Goal: Find contact information: Find contact information

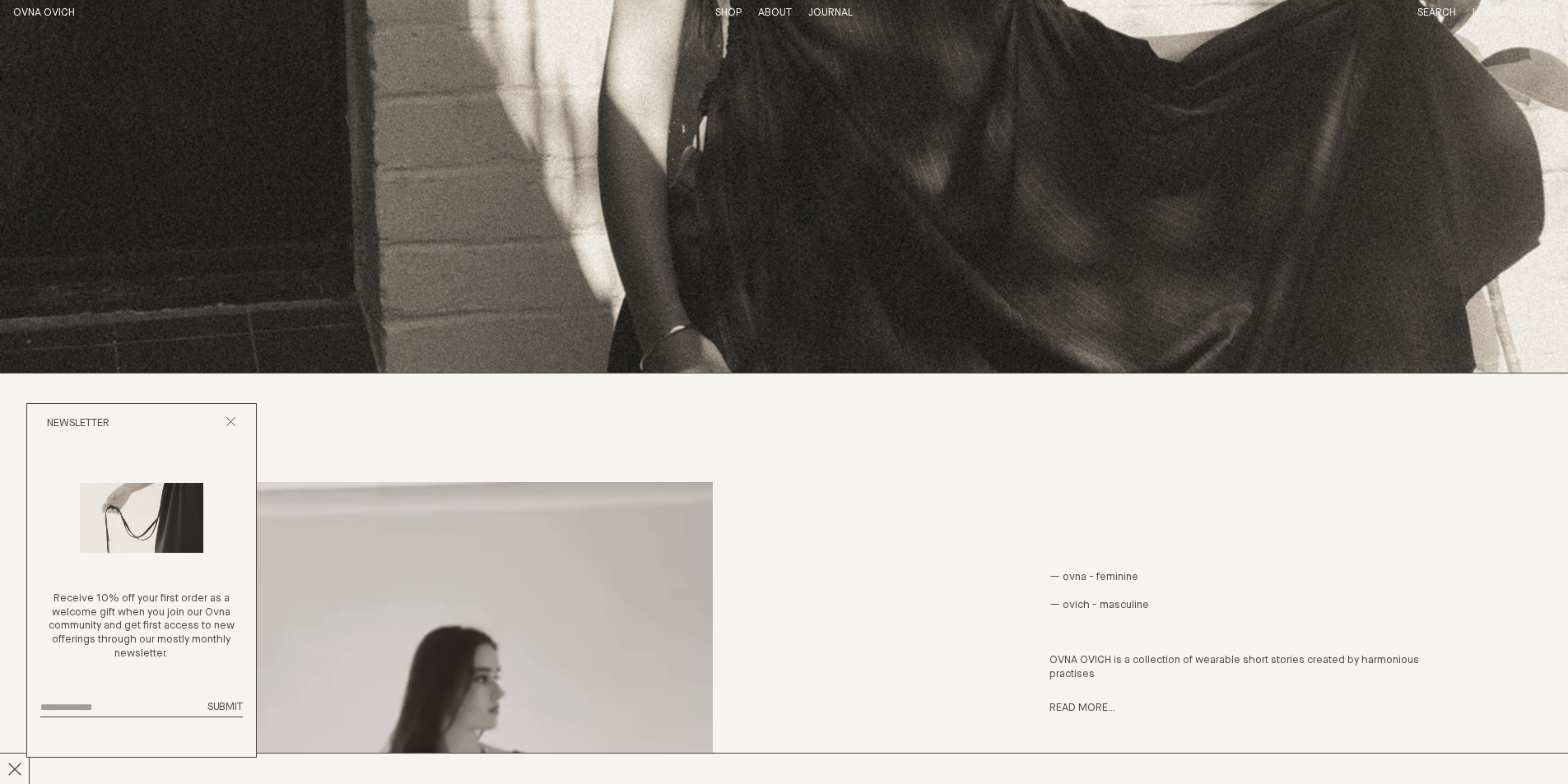
scroll to position [740, 0]
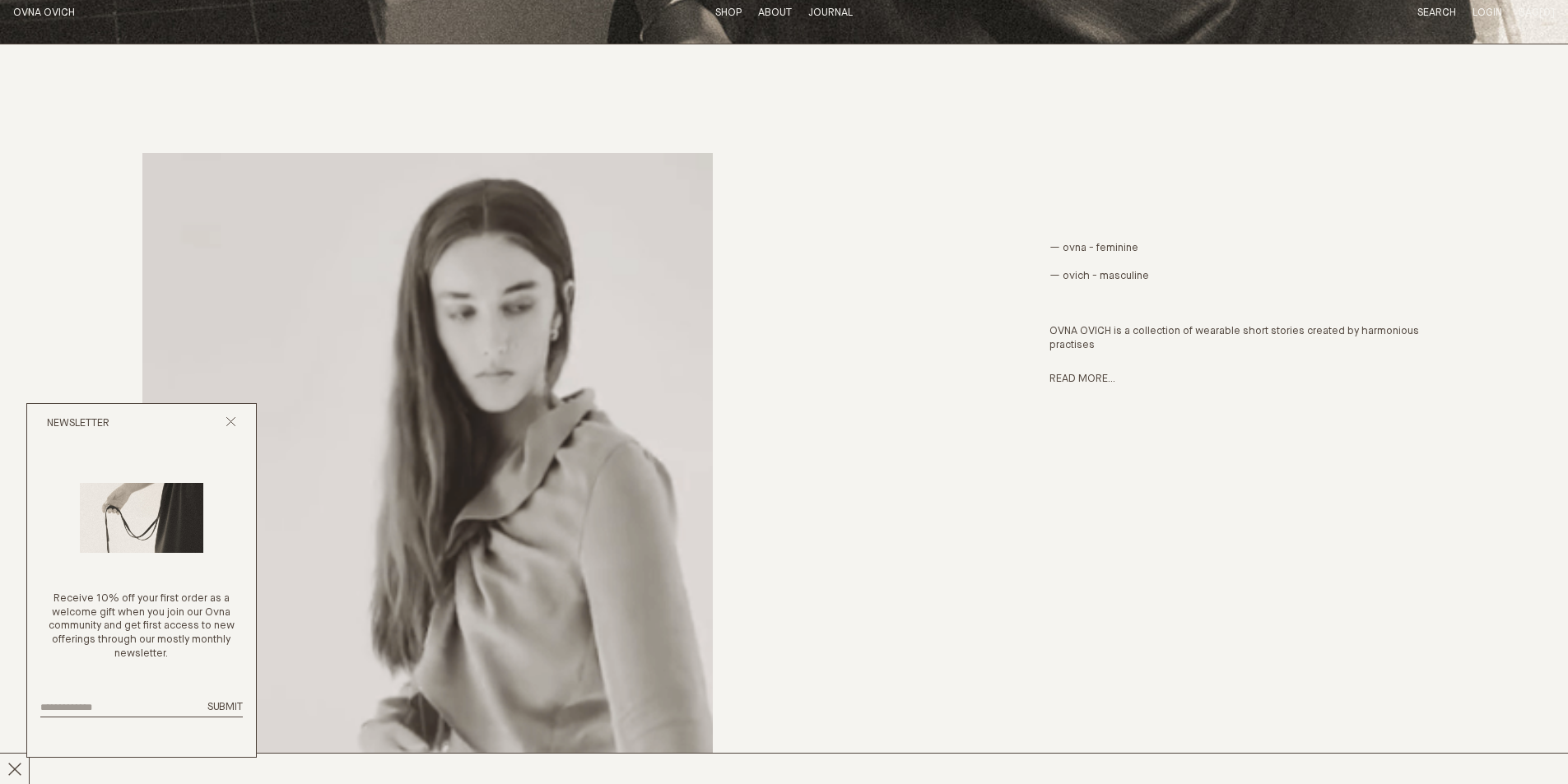
drag, startPoint x: 764, startPoint y: 1, endPoint x: 777, endPoint y: 5, distance: 13.6
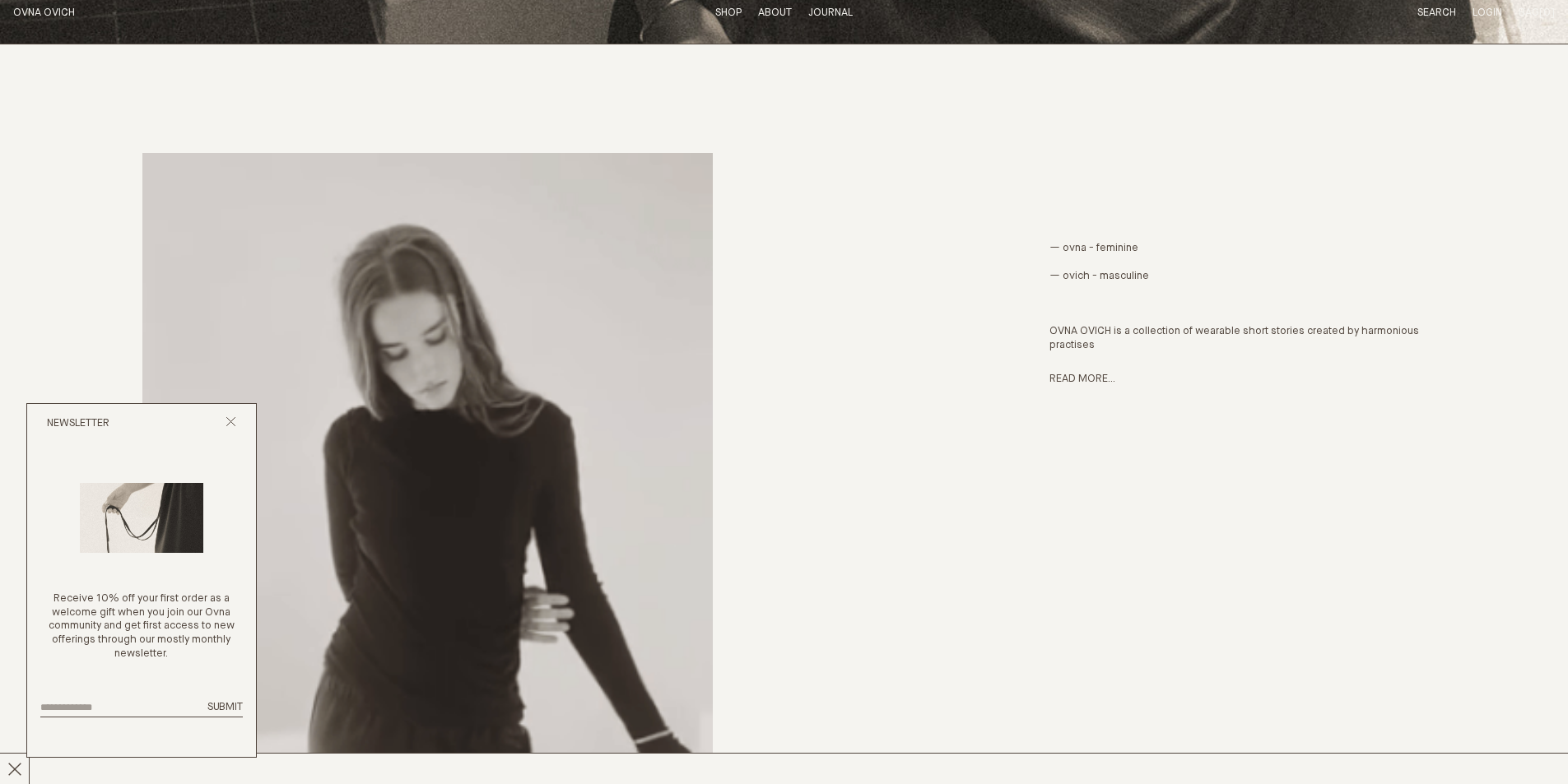
click at [764, 1] on header "OVNA OVICH Menu T:$0.00 Shop About Story Materials Practices Journal Search Log…" at bounding box center [784, 13] width 1568 height 27
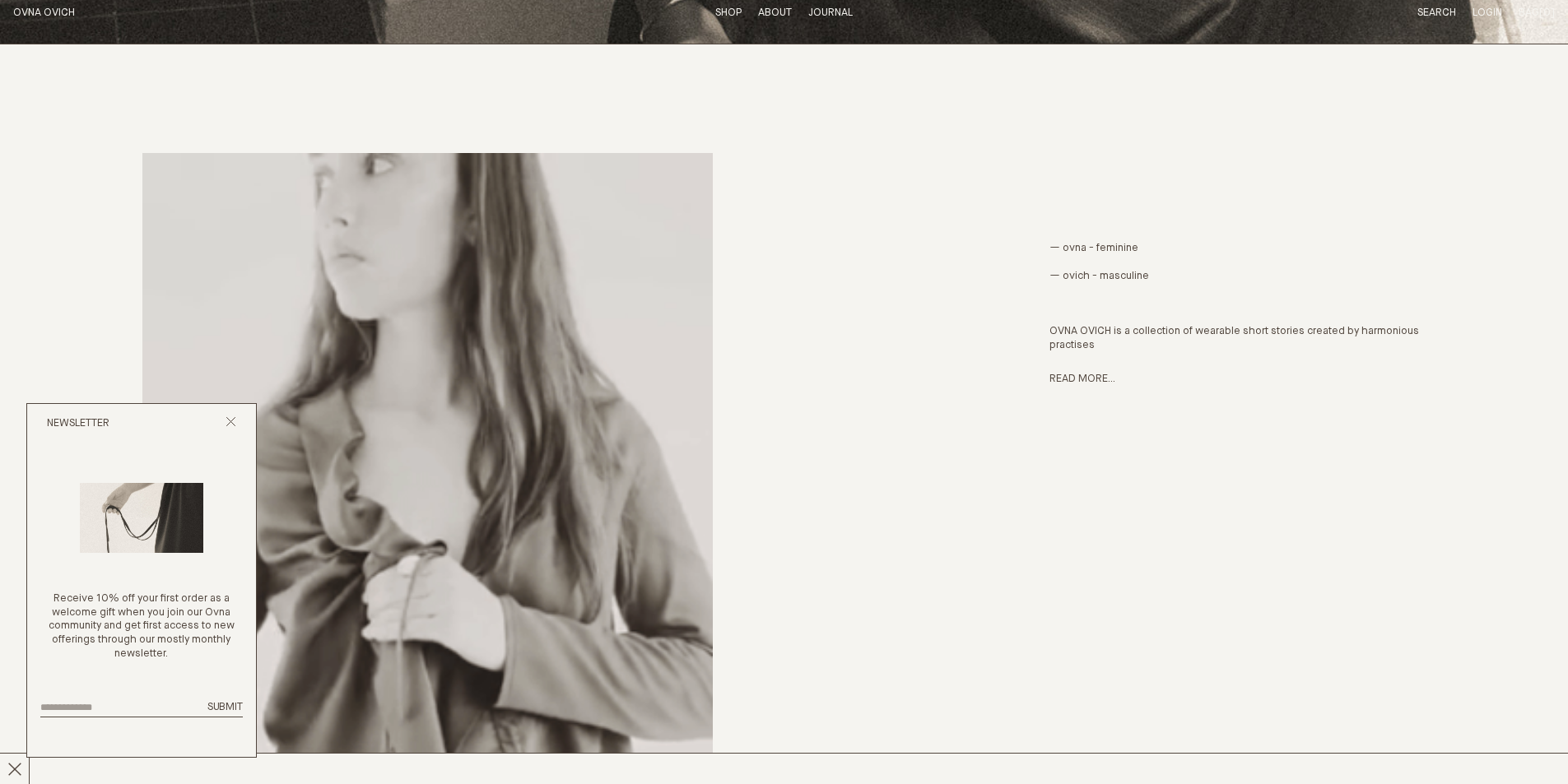
click at [795, 13] on ul "Shop About Story Materials Practices Journal" at bounding box center [784, 14] width 138 height 14
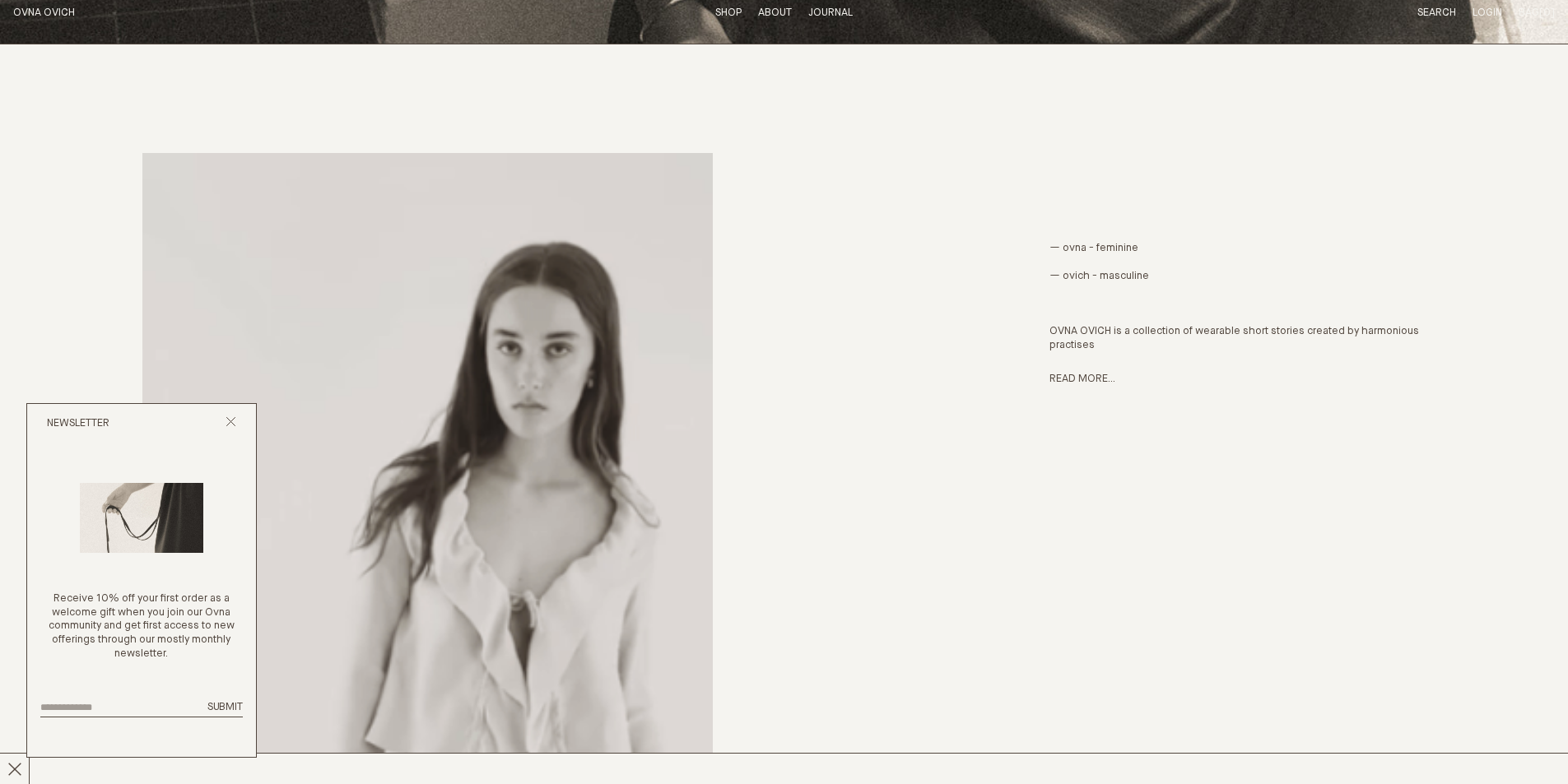
click at [773, 9] on p "About" at bounding box center [775, 14] width 33 height 14
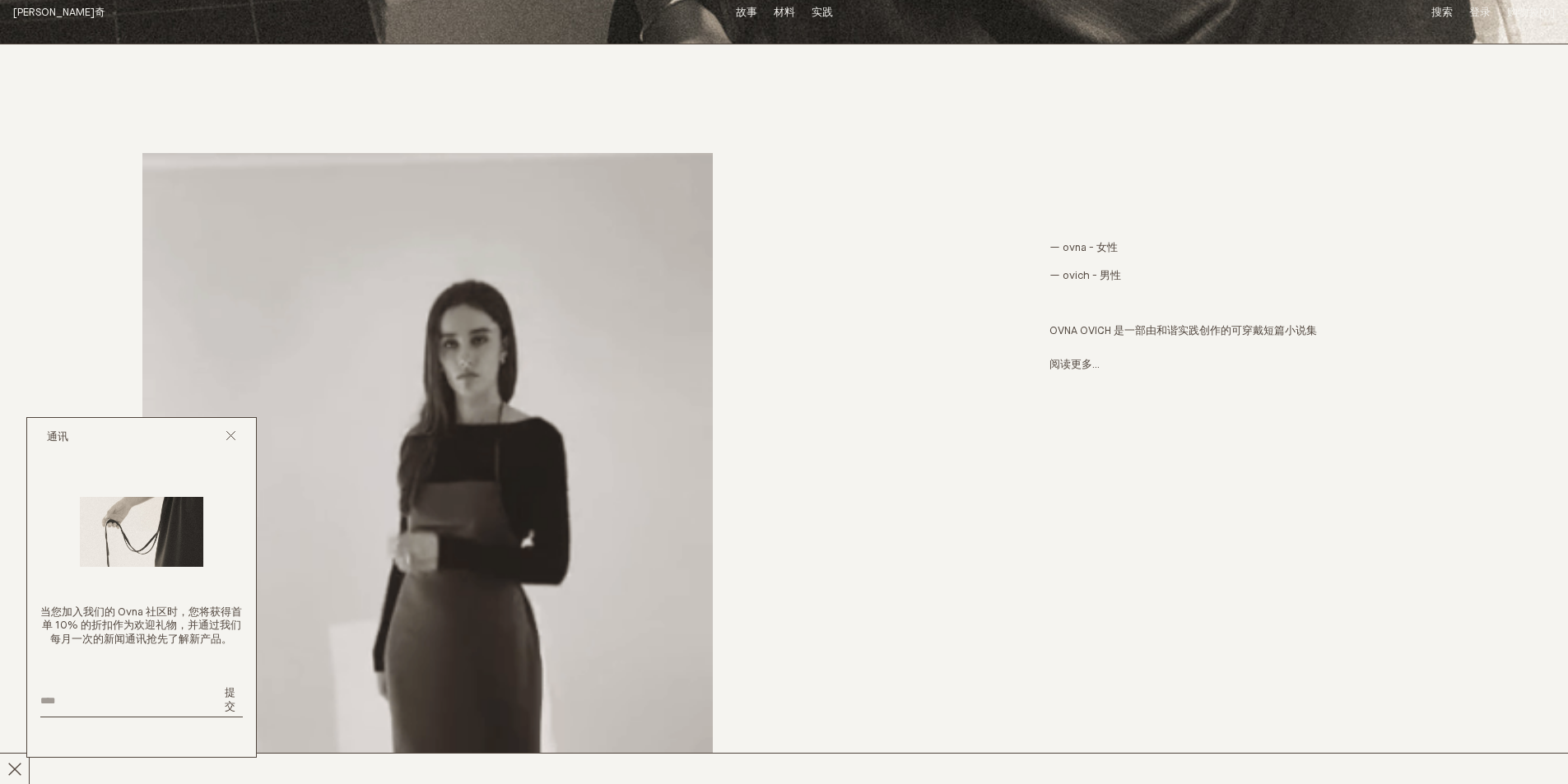
click at [1018, 169] on div "— ovna - 女性 — ovich - 男性 OVNA OVICH 是一部由和谐实践创作的可穿戴短篇小说集 阅读更多..." at bounding box center [783, 659] width 1541 height 1229
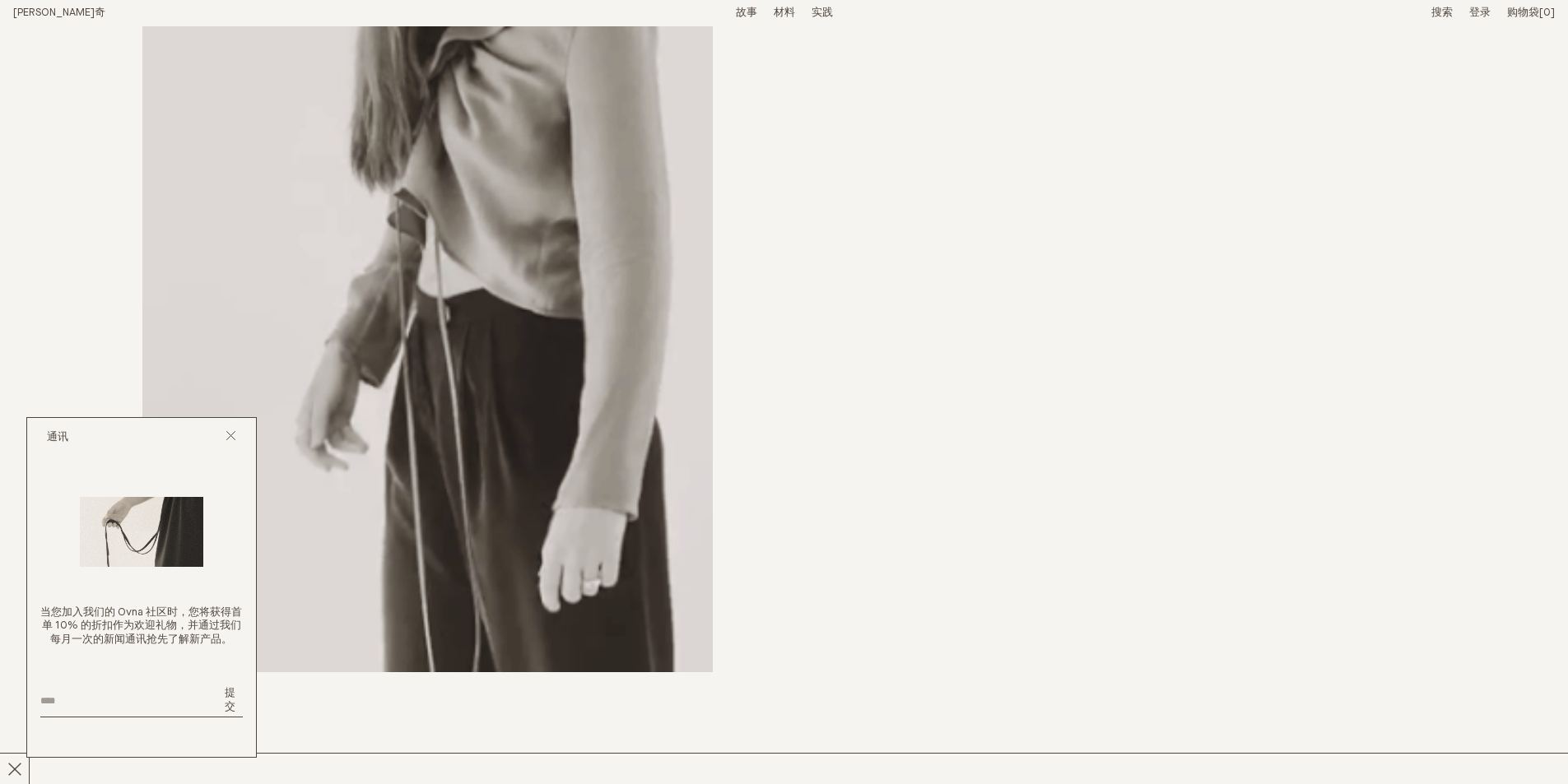
scroll to position [1235, 0]
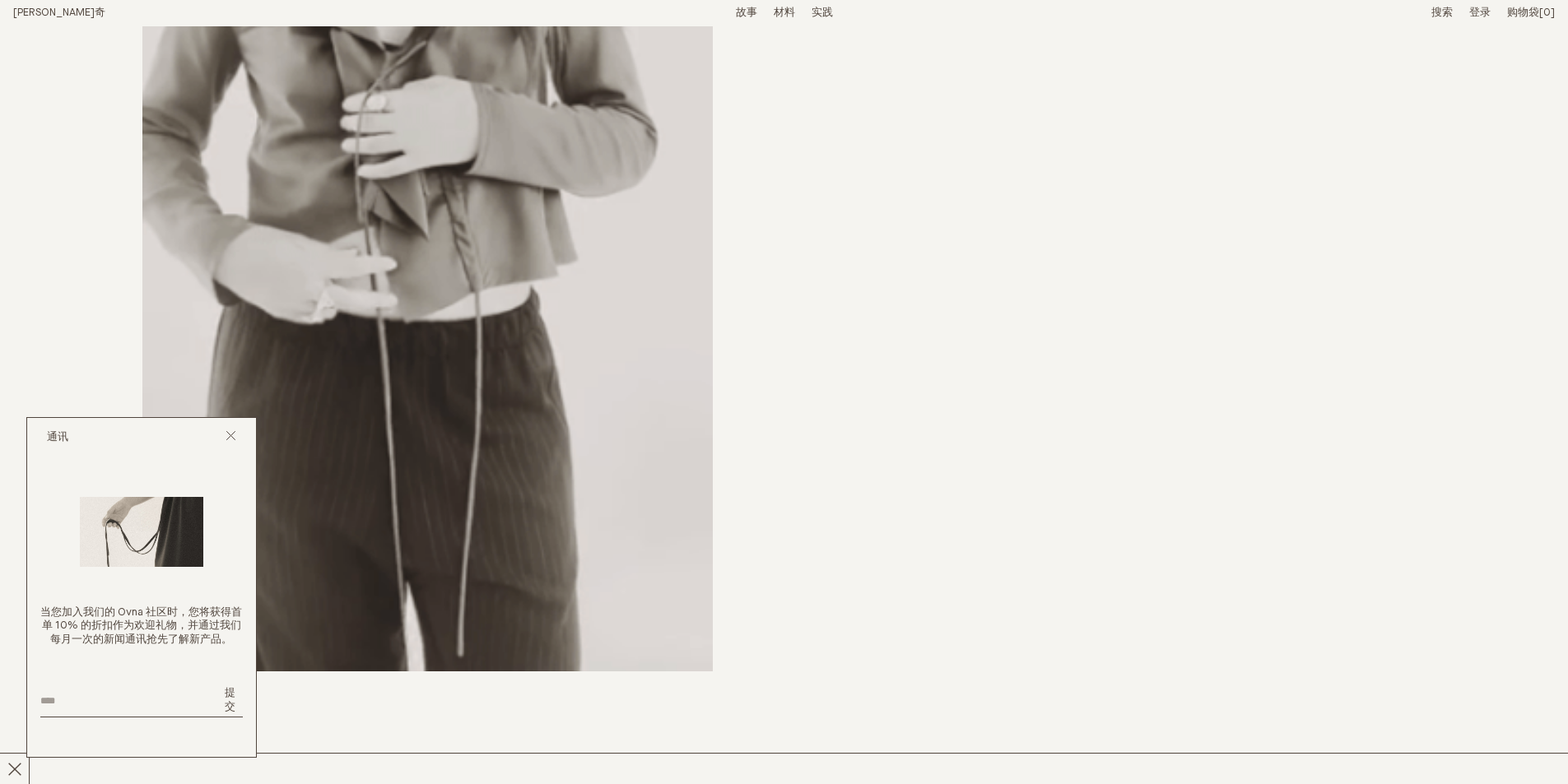
click at [758, 15] on ul "故事 材料 实践" at bounding box center [785, 13] width 97 height 27
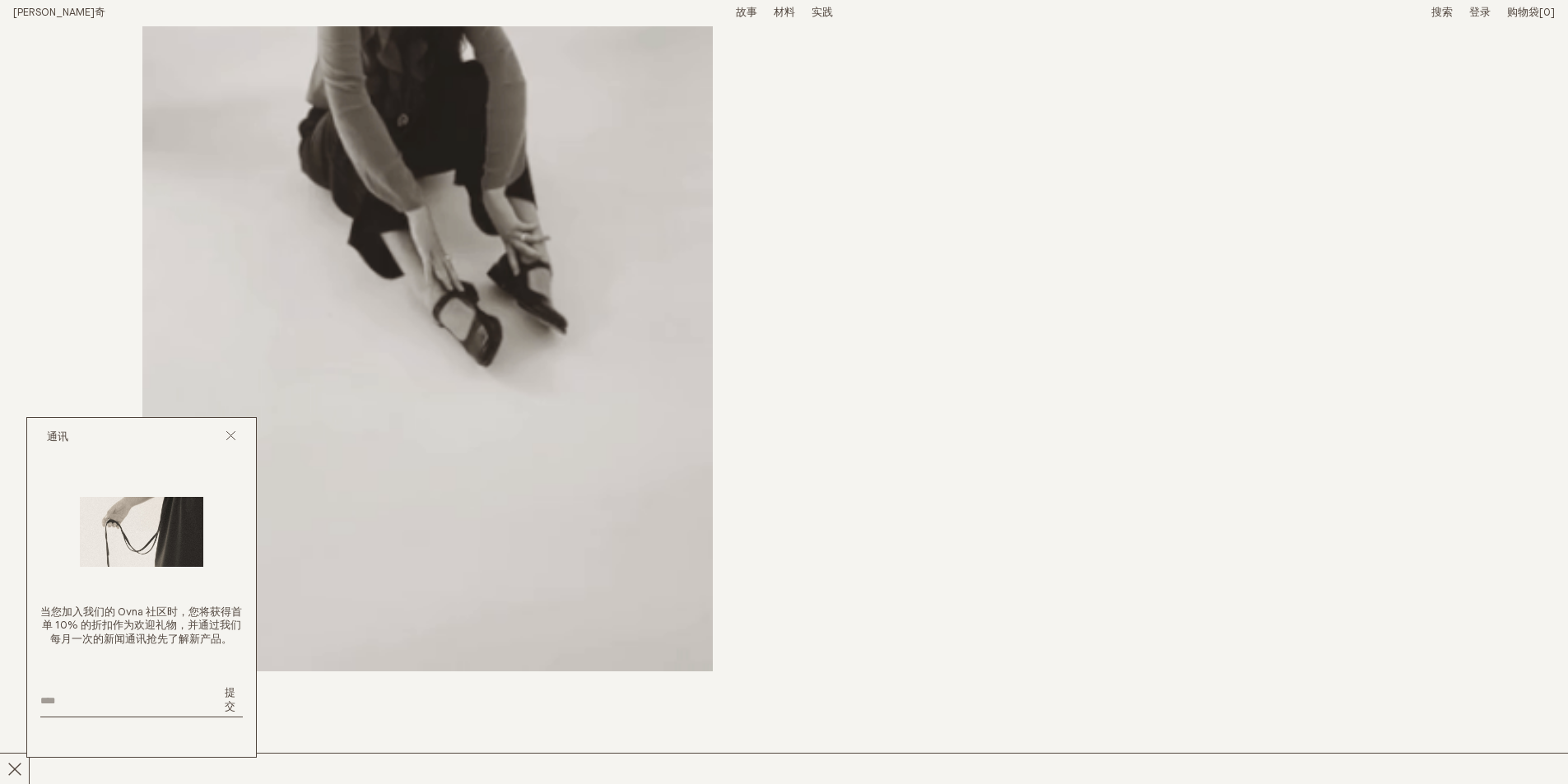
click at [754, 12] on font "故事" at bounding box center [746, 13] width 21 height 11
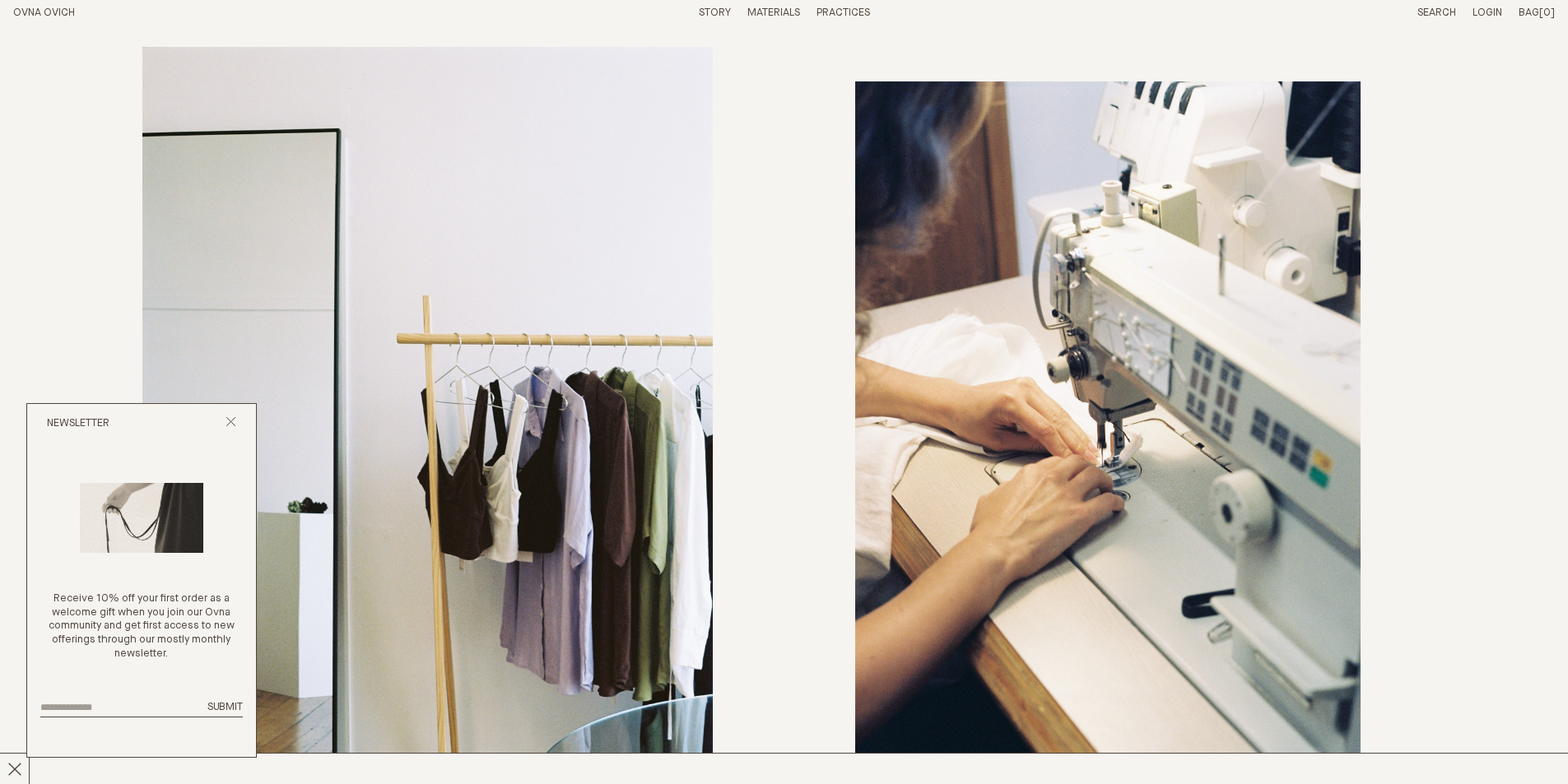
scroll to position [7350, 0]
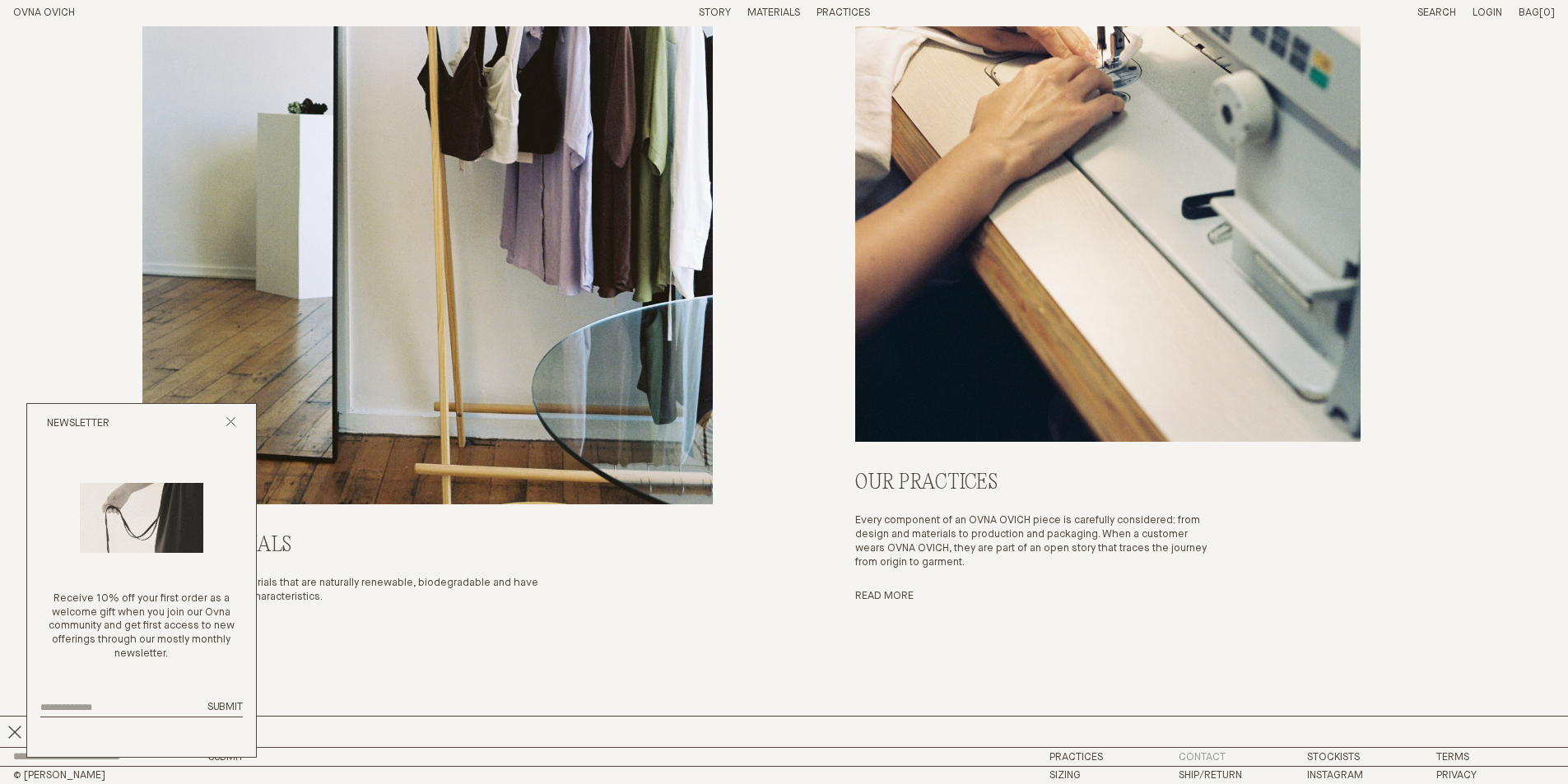
click at [1217, 754] on link "Contact" at bounding box center [1202, 757] width 47 height 11
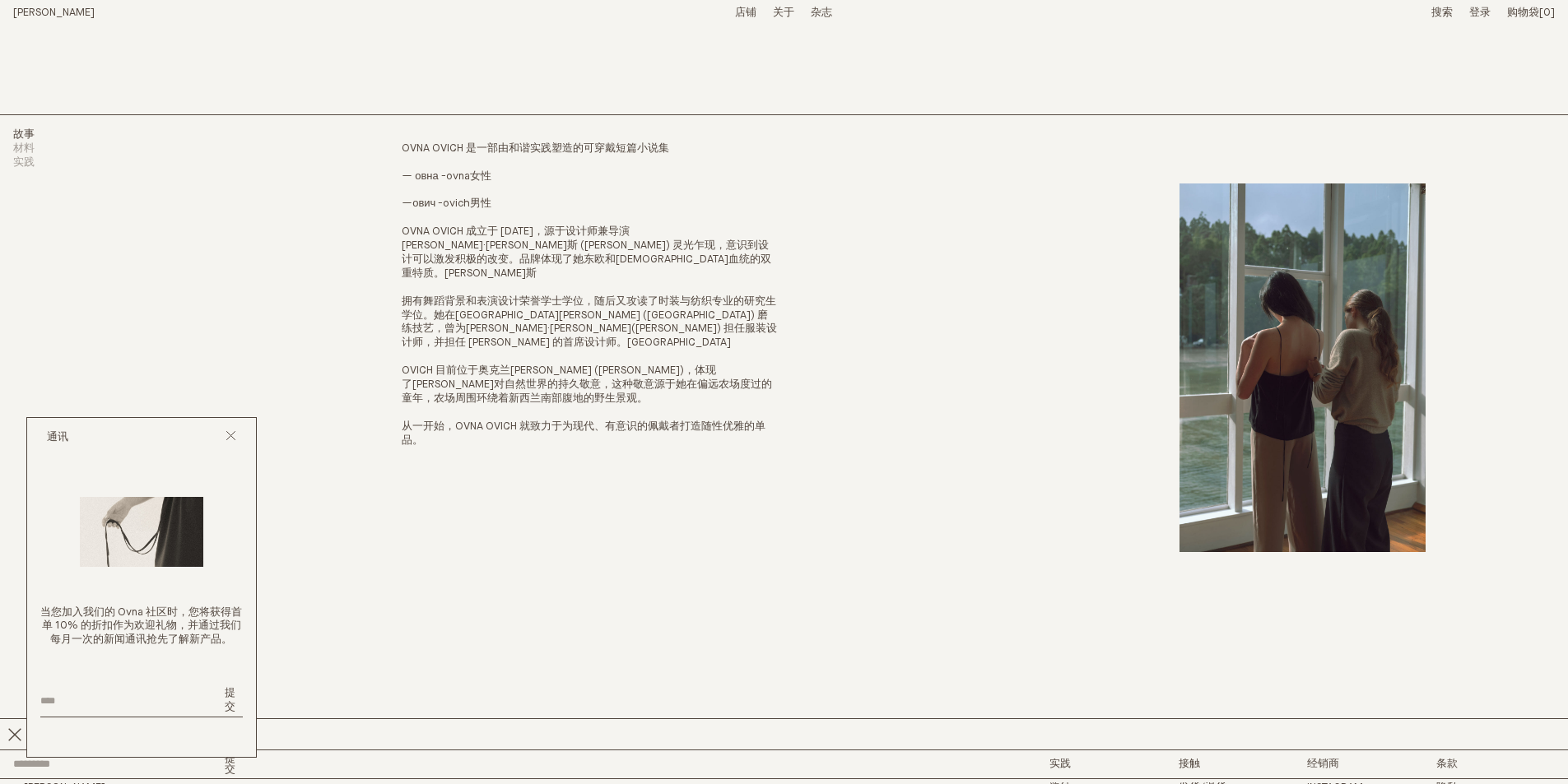
scroll to position [34, 0]
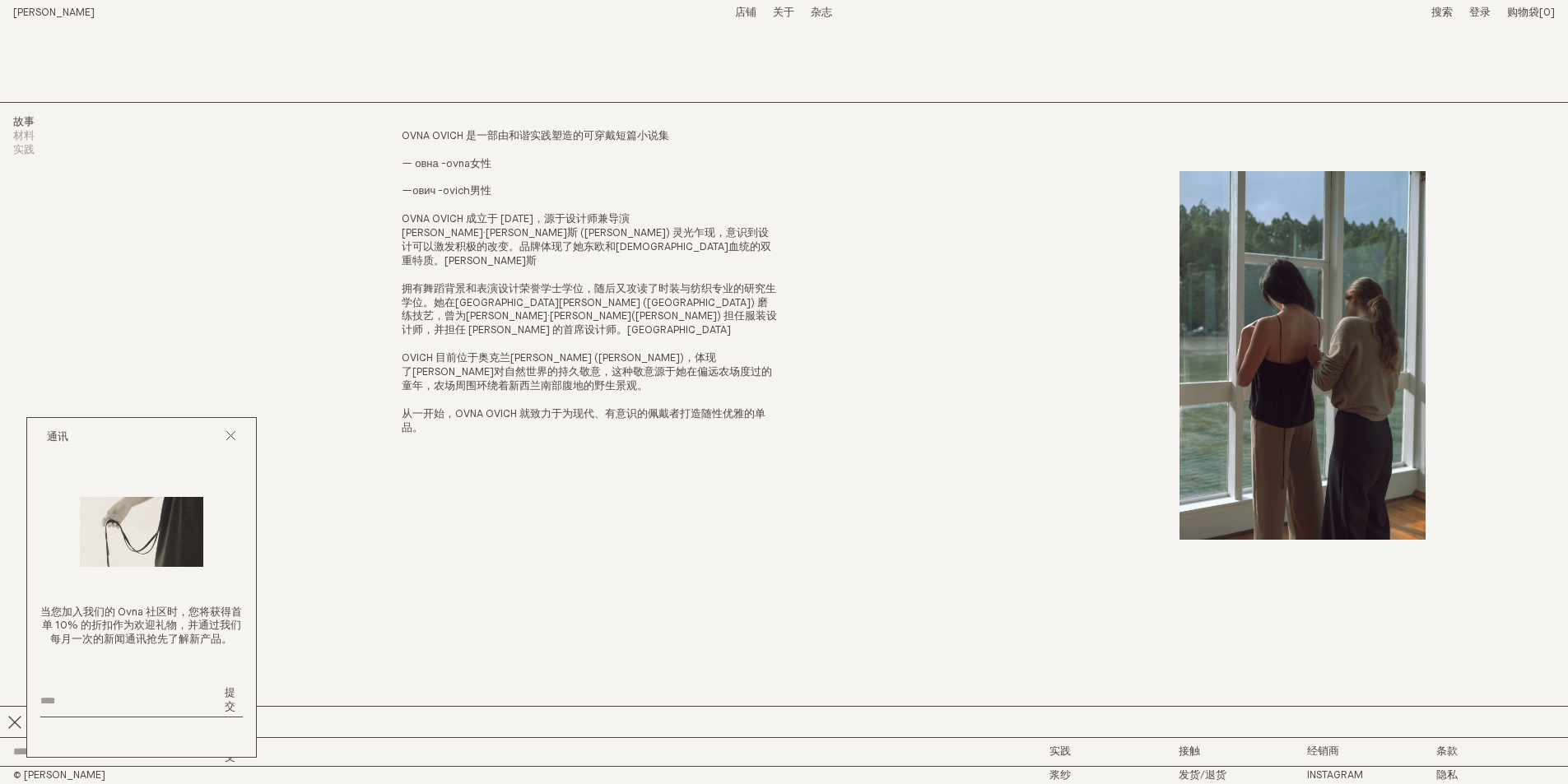
click at [745, 8] on font "店铺" at bounding box center [746, 13] width 21 height 11
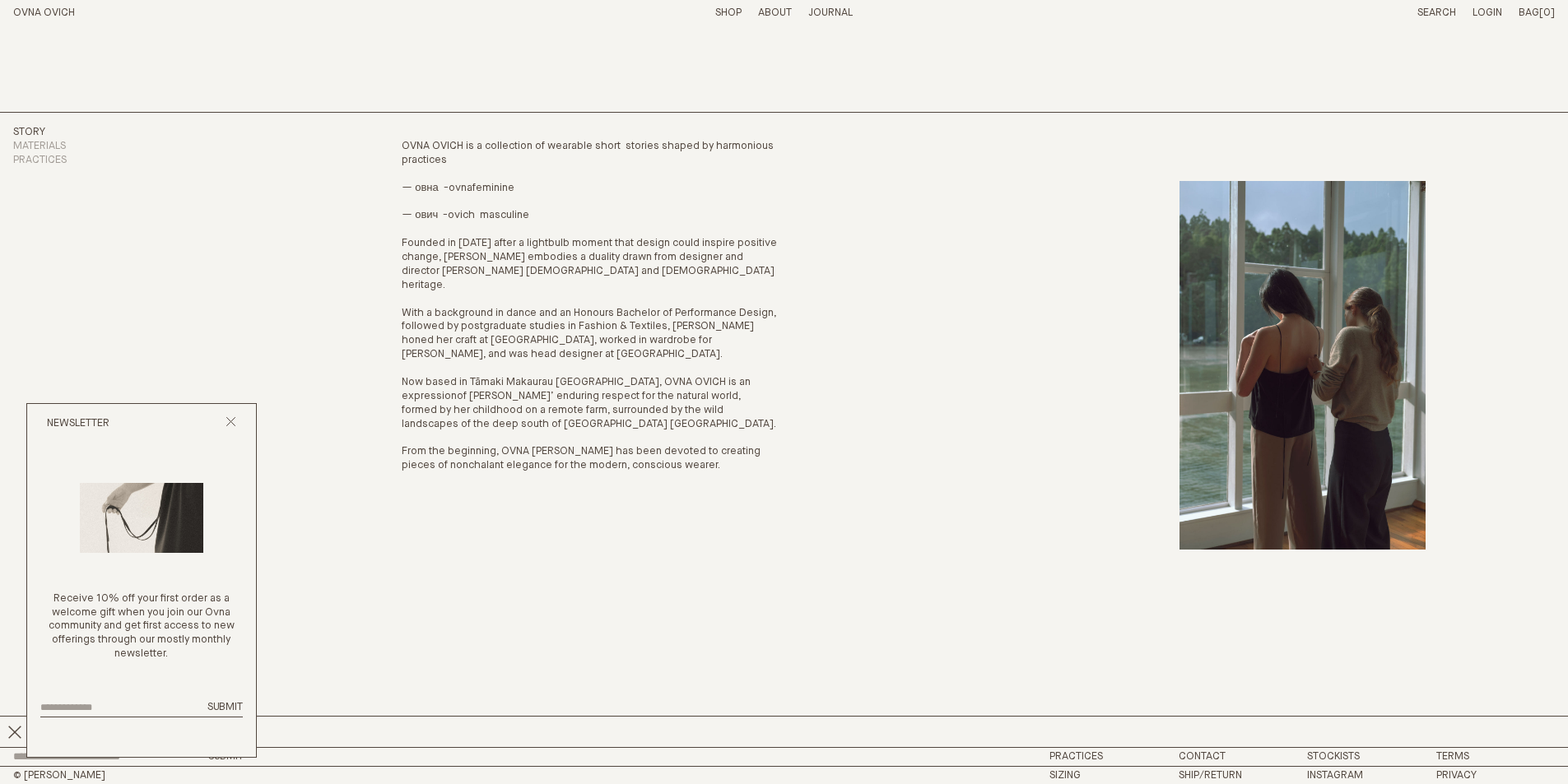
scroll to position [24, 0]
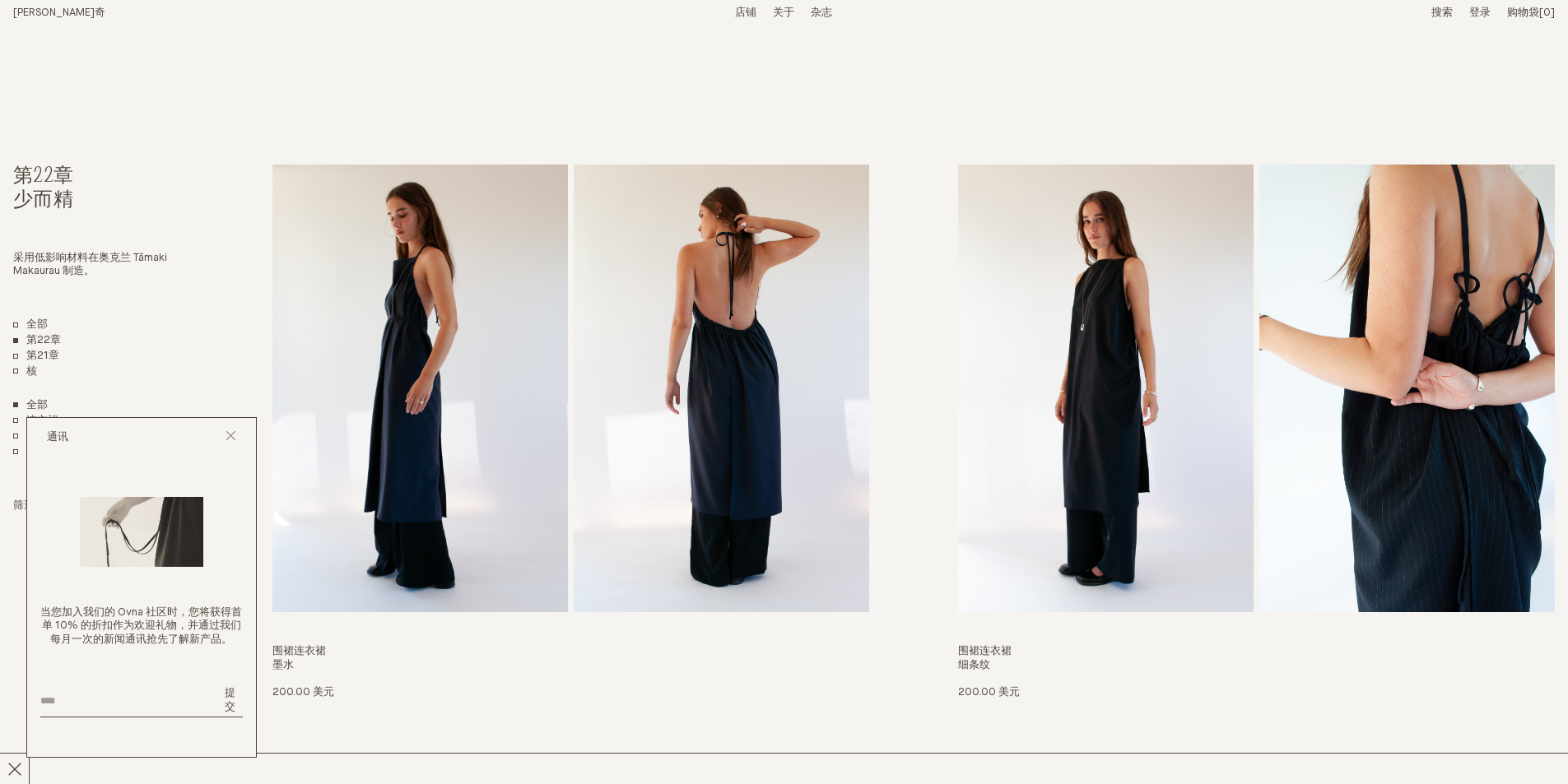
click at [783, 11] on font "关于" at bounding box center [783, 13] width 21 height 11
click at [815, 11] on font "实践" at bounding box center [822, 13] width 21 height 11
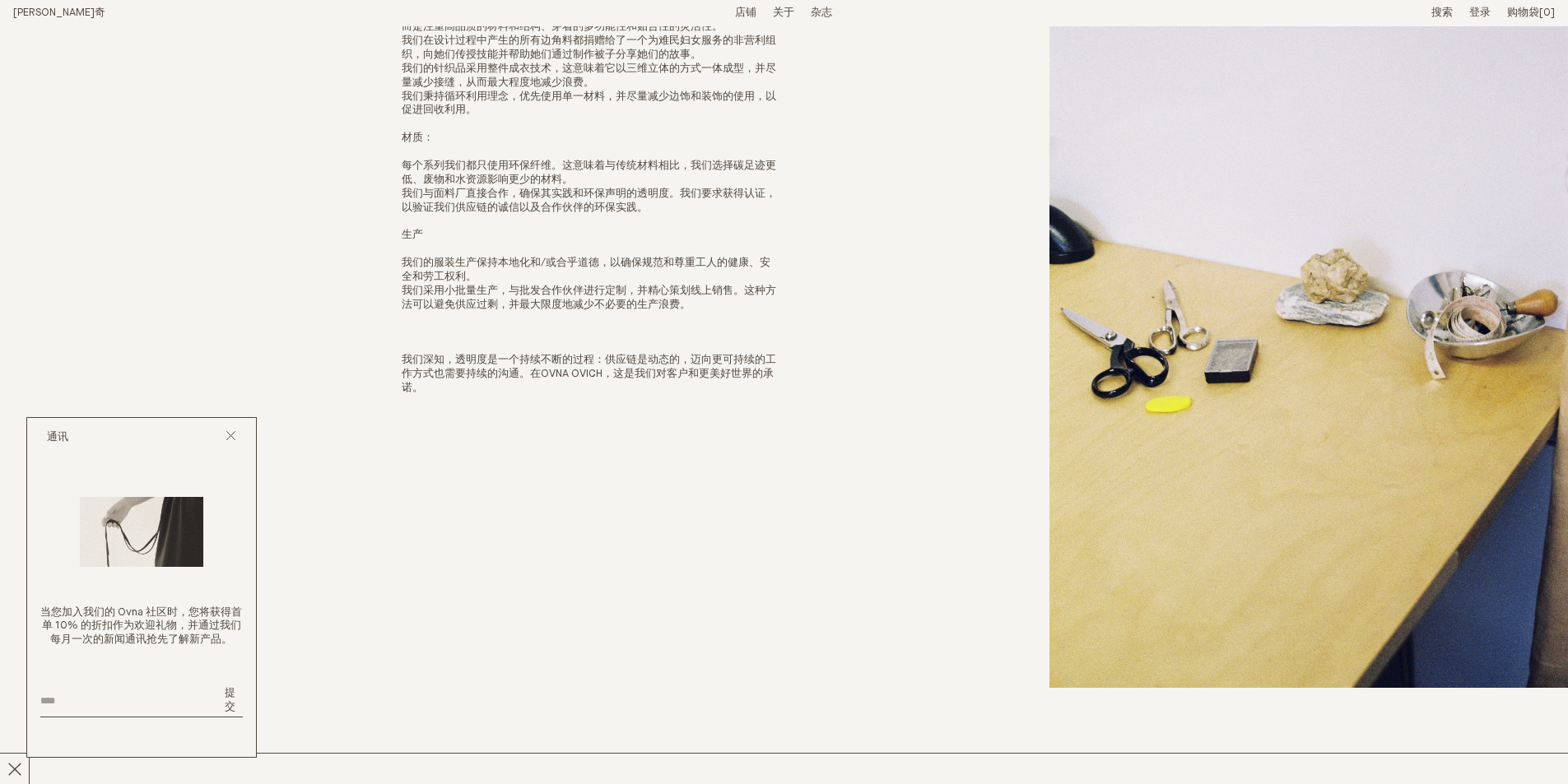
scroll to position [389, 0]
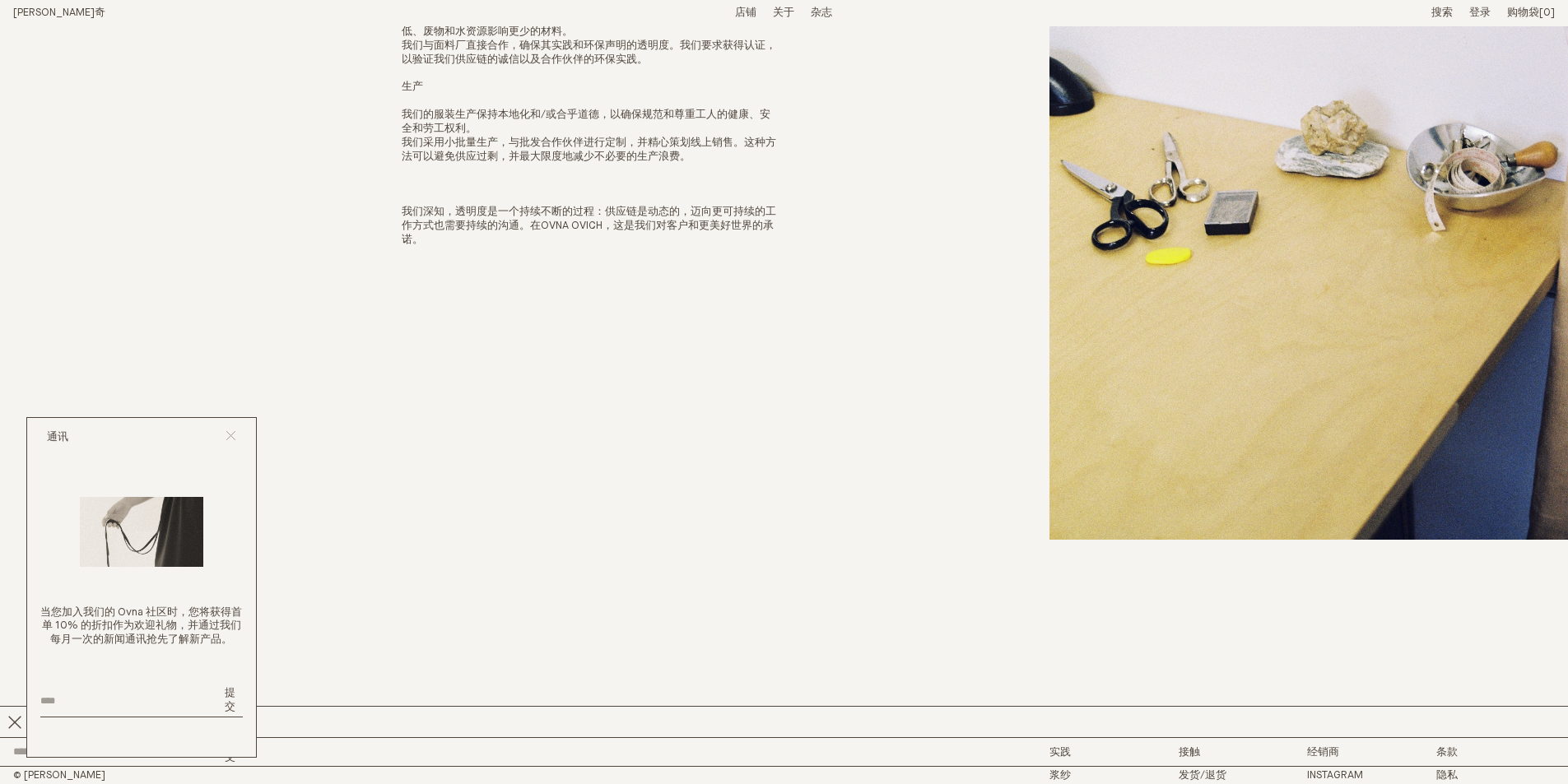
click at [234, 433] on icon "关闭弹出窗口" at bounding box center [231, 435] width 11 height 11
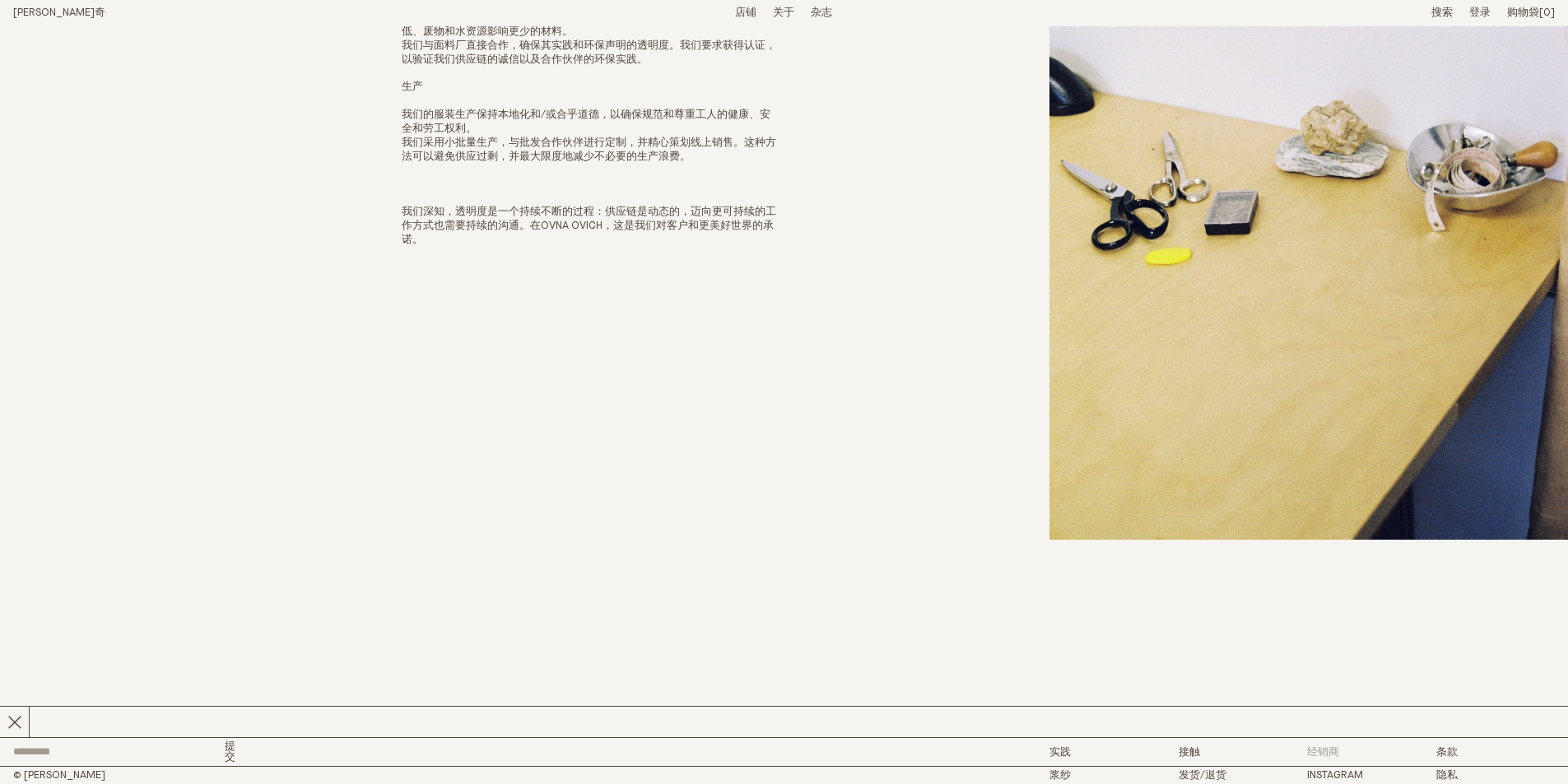
click at [1323, 755] on font "经销商" at bounding box center [1323, 752] width 32 height 11
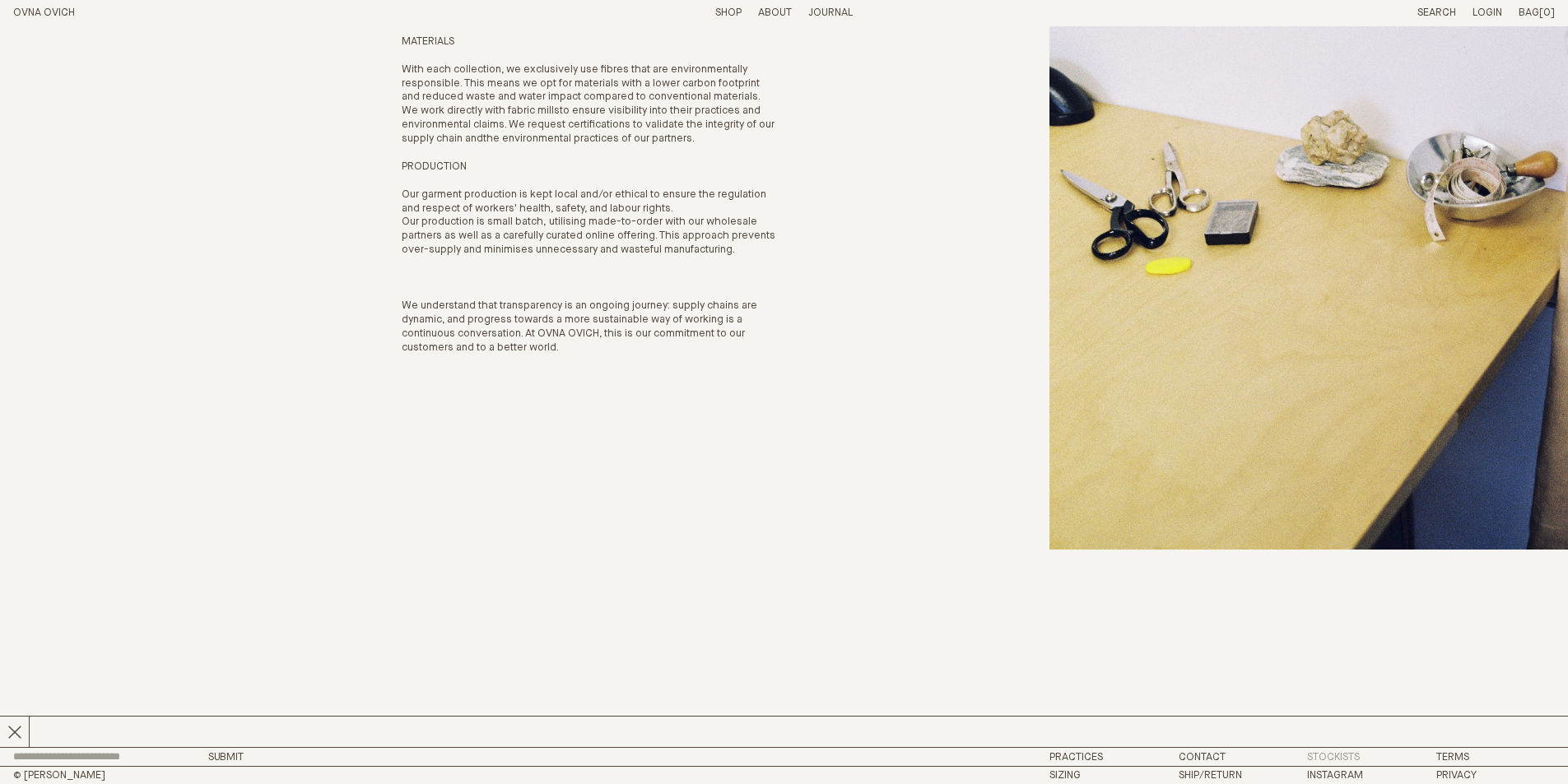
scroll to position [379, 0]
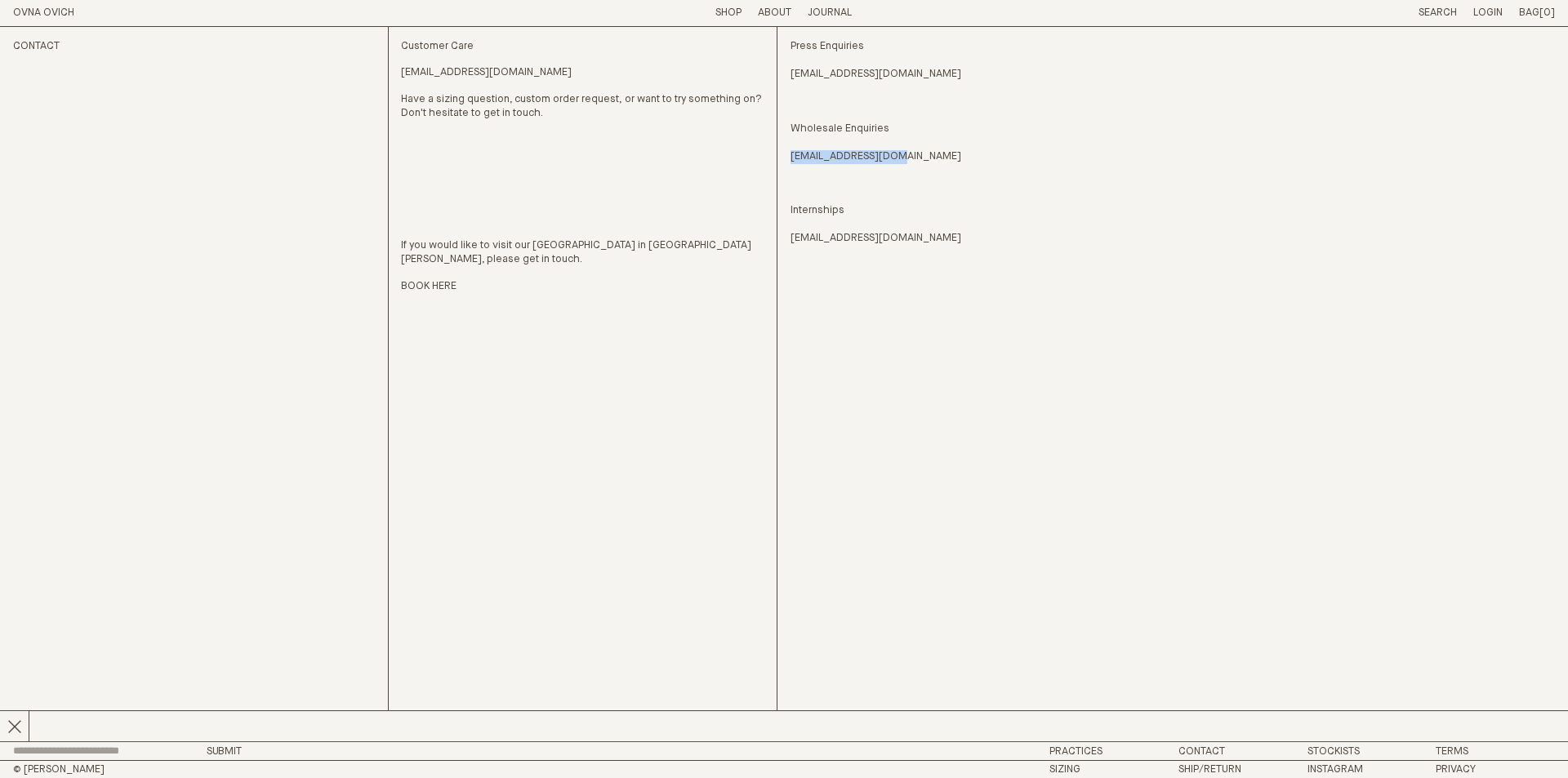
drag, startPoint x: 904, startPoint y: 158, endPoint x: 793, endPoint y: 154, distance: 111.1
click at [793, 154] on p "Press Enquiries [EMAIL_ADDRESS][DOMAIN_NAME] Wholesale Enquiries [EMAIL_ADDRESS…" at bounding box center [972, 102] width 362 height 124
copy link "[EMAIL_ADDRESS][DOMAIN_NAME]"
